Goal: Information Seeking & Learning: Understand process/instructions

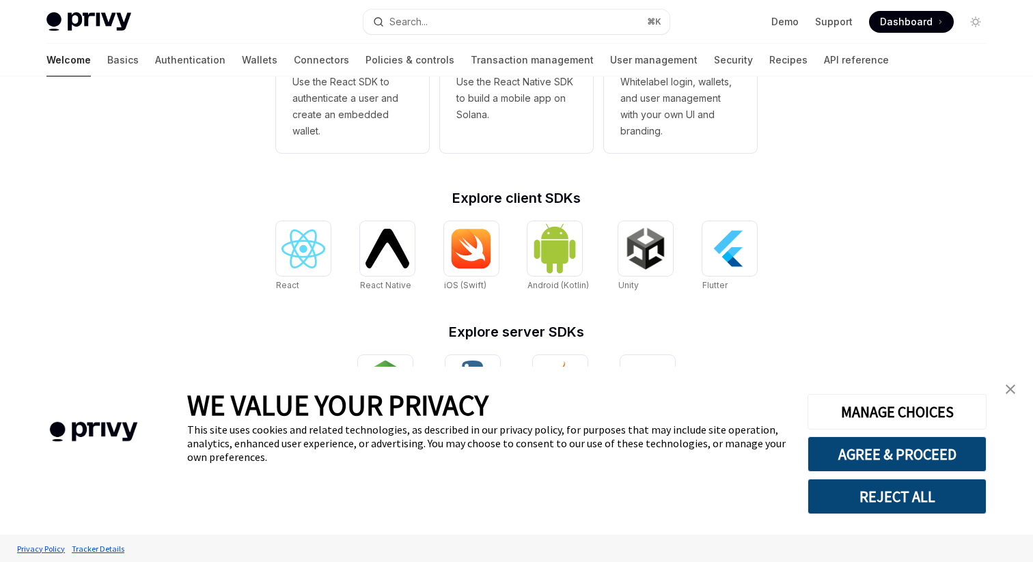
scroll to position [463, 0]
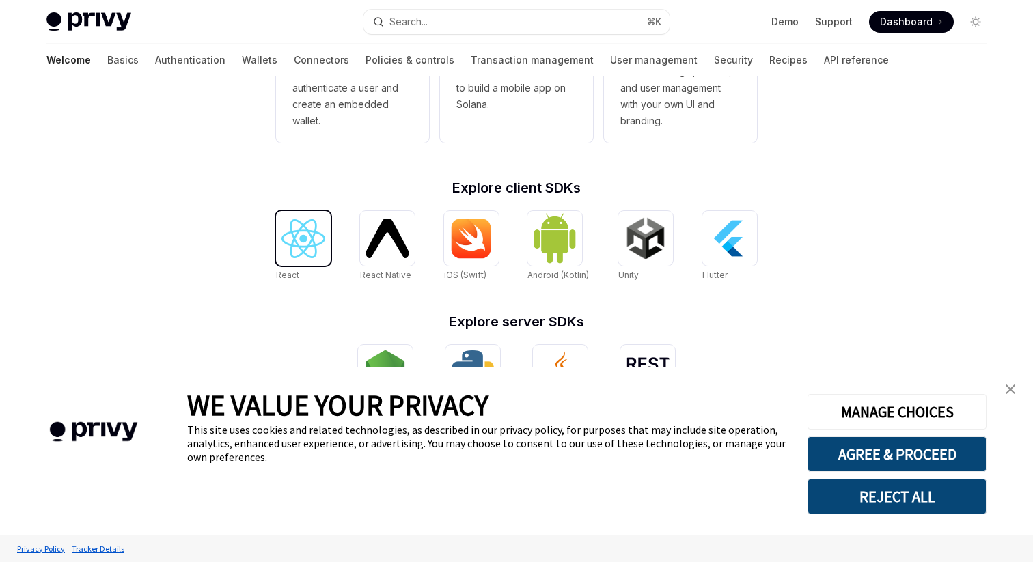
click at [304, 245] on img at bounding box center [304, 238] width 44 height 39
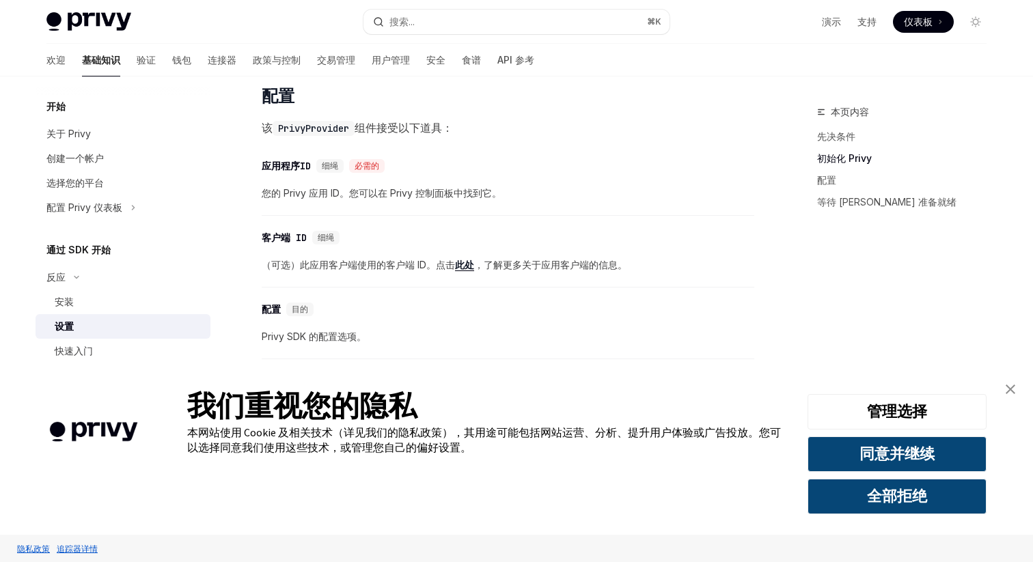
scroll to position [890, 0]
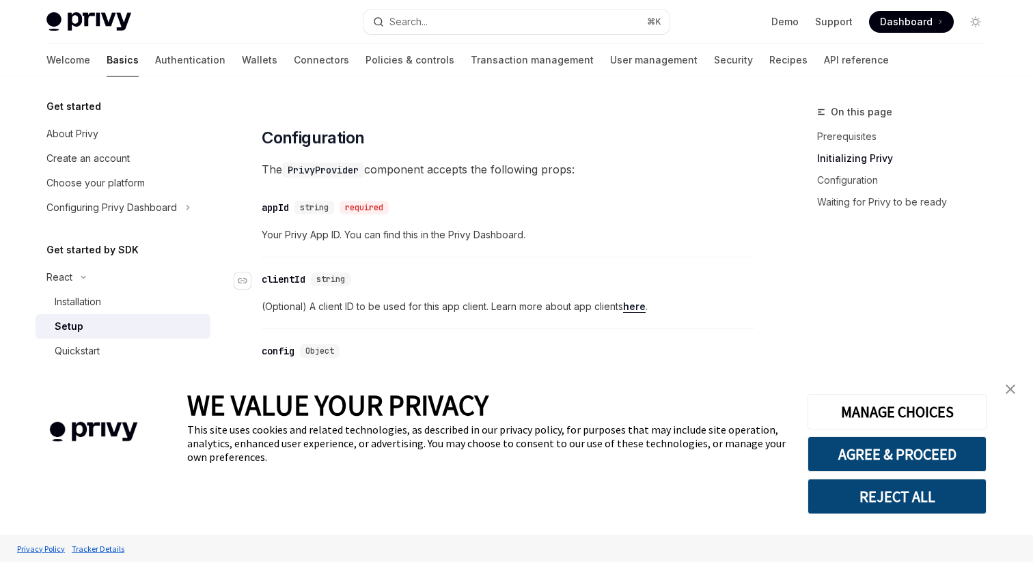
click at [646, 287] on div "​ clientId string" at bounding box center [501, 279] width 479 height 16
click at [639, 305] on link "here" at bounding box center [634, 307] width 23 height 12
type textarea "*"
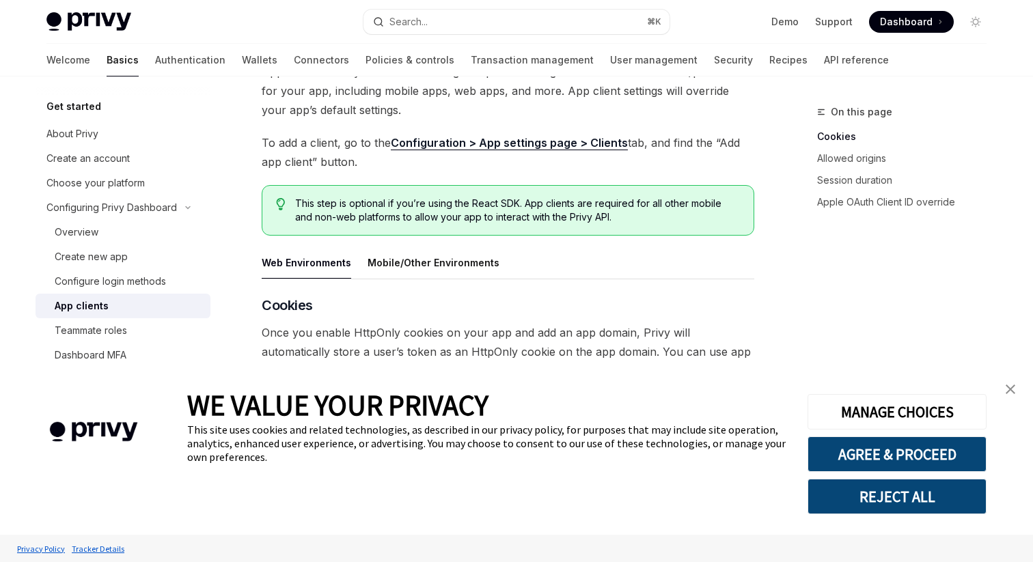
scroll to position [109, 0]
click at [528, 141] on link "Configuration > App settings page > Clients" at bounding box center [509, 144] width 237 height 14
